Goal: Transaction & Acquisition: Purchase product/service

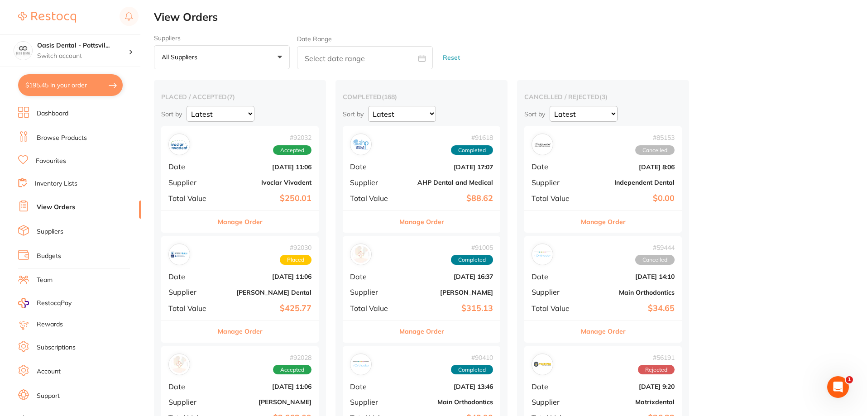
click at [50, 161] on link "Favourites" at bounding box center [51, 161] width 30 height 9
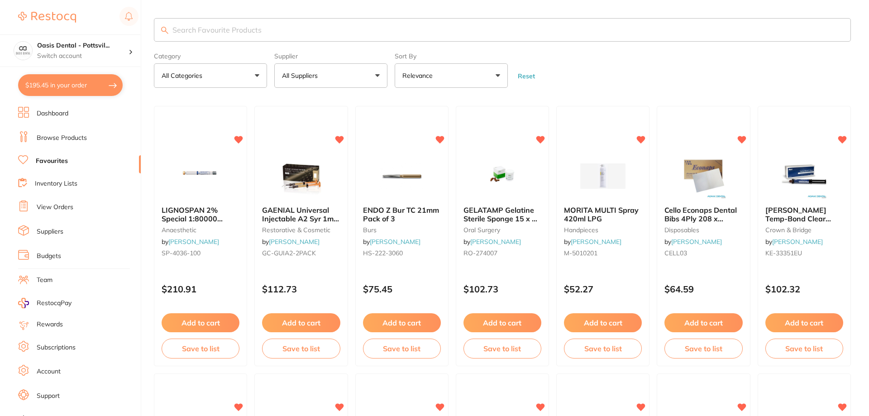
click at [208, 26] on input "search" at bounding box center [502, 30] width 697 height 24
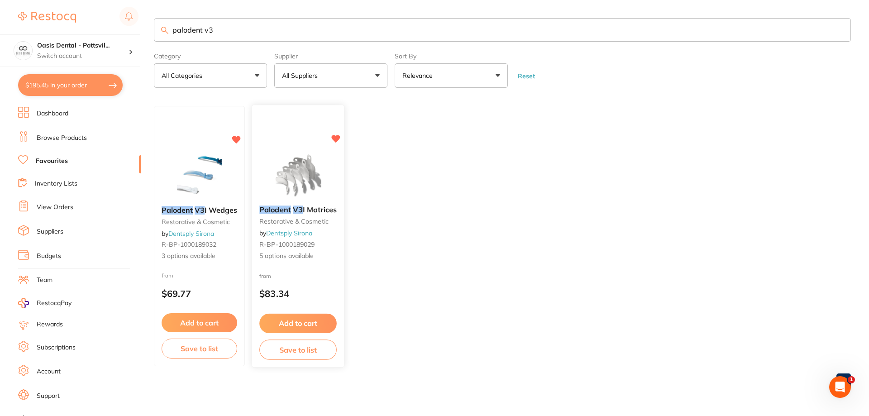
type input "palodent v3"
click at [335, 238] on div "Palodent V3 I Matrices restorative & cosmetic by Dentsply Sirona R-BP-100018902…" at bounding box center [298, 234] width 92 height 70
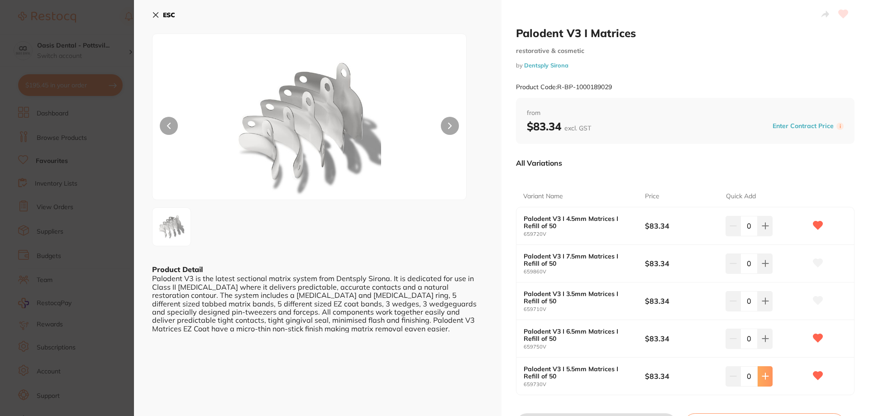
click at [768, 377] on button at bounding box center [765, 376] width 15 height 20
type input "1"
click at [154, 15] on icon at bounding box center [155, 14] width 7 height 7
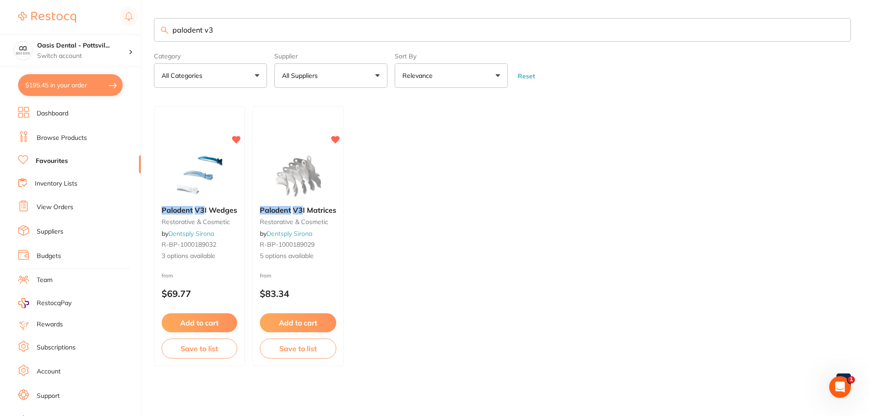
click at [72, 78] on button "$195.45 in your order" at bounding box center [70, 85] width 105 height 22
checkbox input "true"
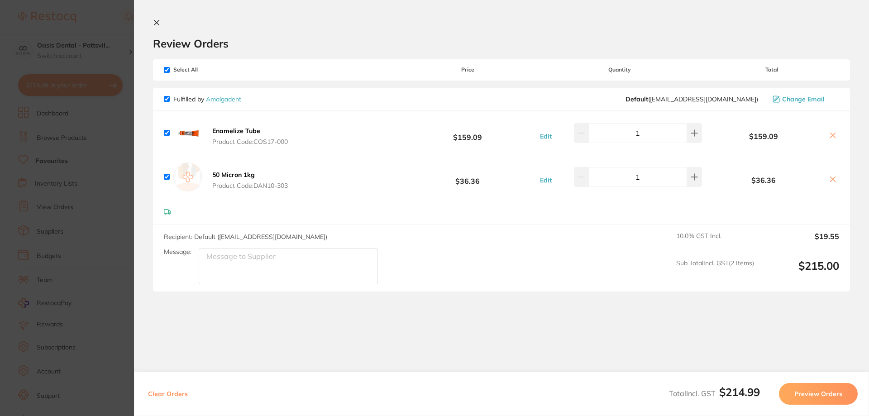
click at [155, 20] on icon at bounding box center [156, 22] width 7 height 7
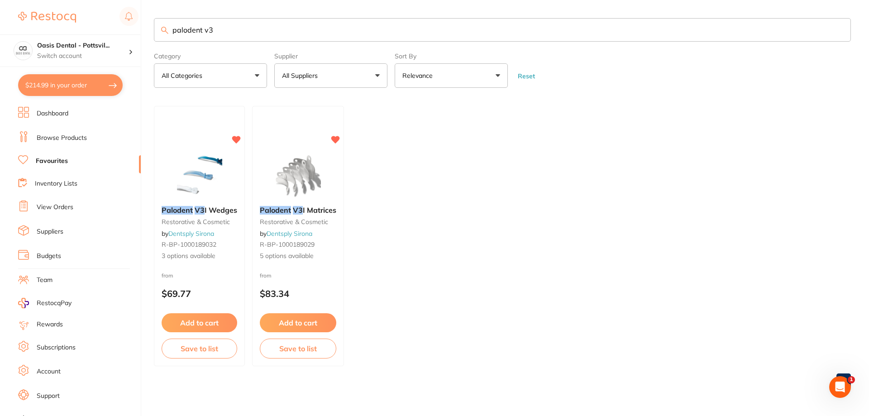
click at [334, 282] on div "from $83.34" at bounding box center [298, 287] width 91 height 32
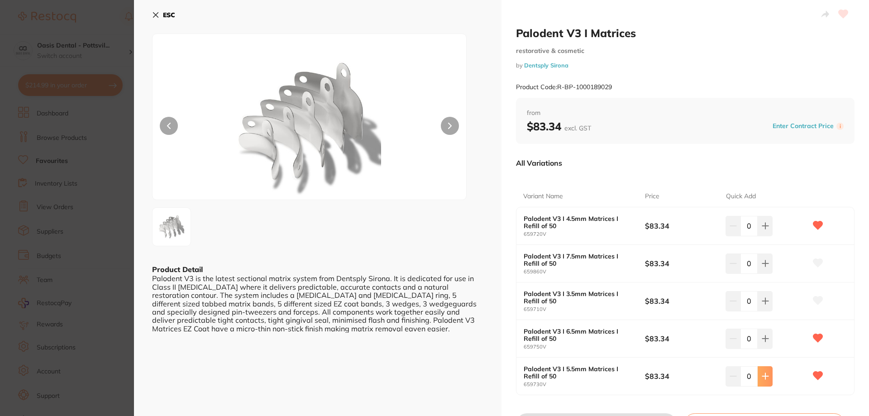
click at [768, 376] on button at bounding box center [765, 376] width 15 height 20
click at [764, 373] on icon at bounding box center [765, 375] width 7 height 7
type input "2"
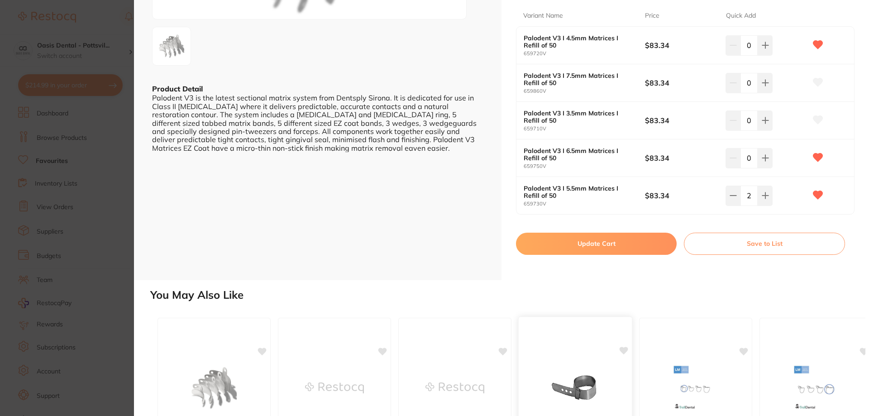
scroll to position [181, 0]
click at [591, 245] on button "Update Cart" at bounding box center [596, 243] width 161 height 22
checkbox input "false"
